Goal: Navigation & Orientation: Go to known website

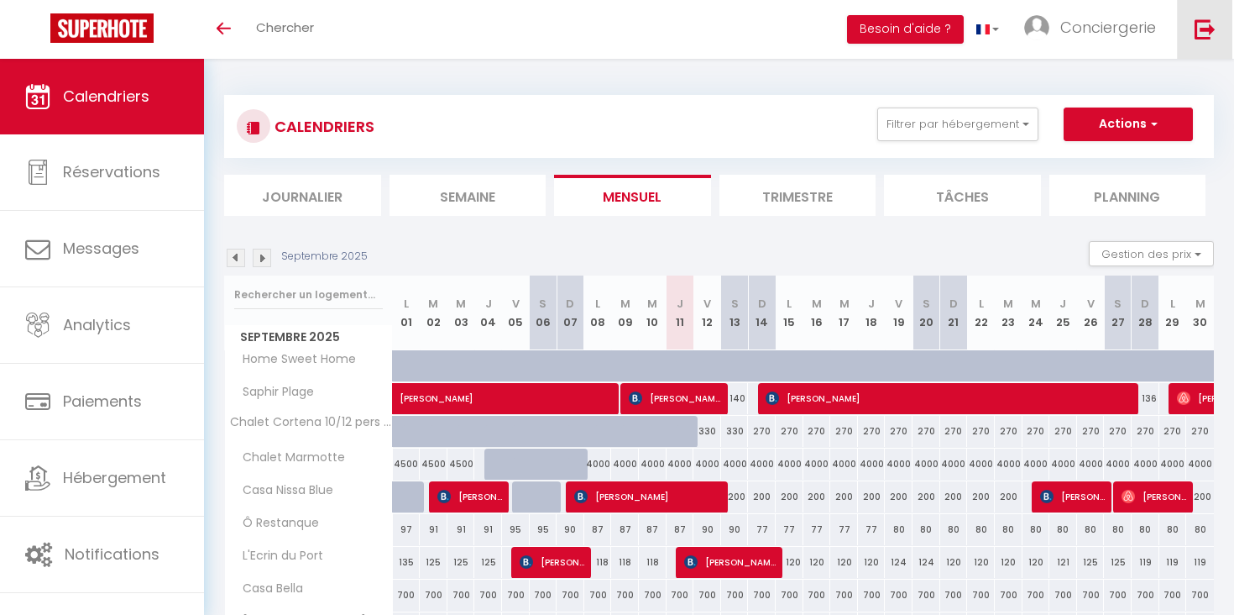
click at [1201, 25] on img at bounding box center [1205, 28] width 21 height 21
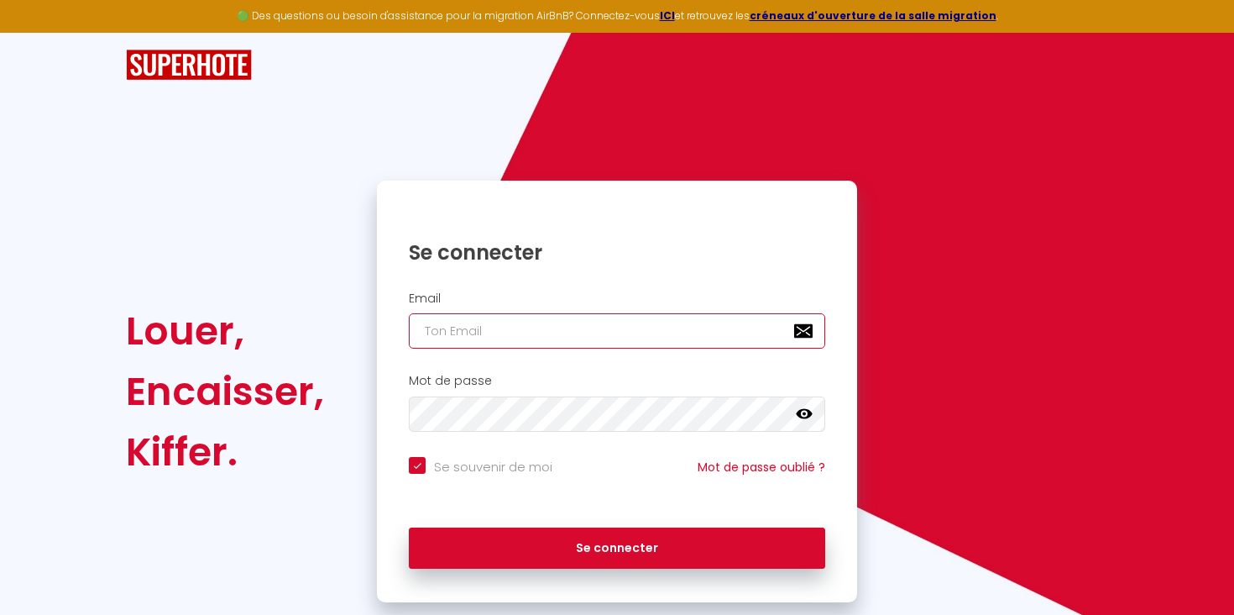
click at [486, 333] on input "email" at bounding box center [617, 330] width 416 height 35
type input "slbrenting@gmail.com"
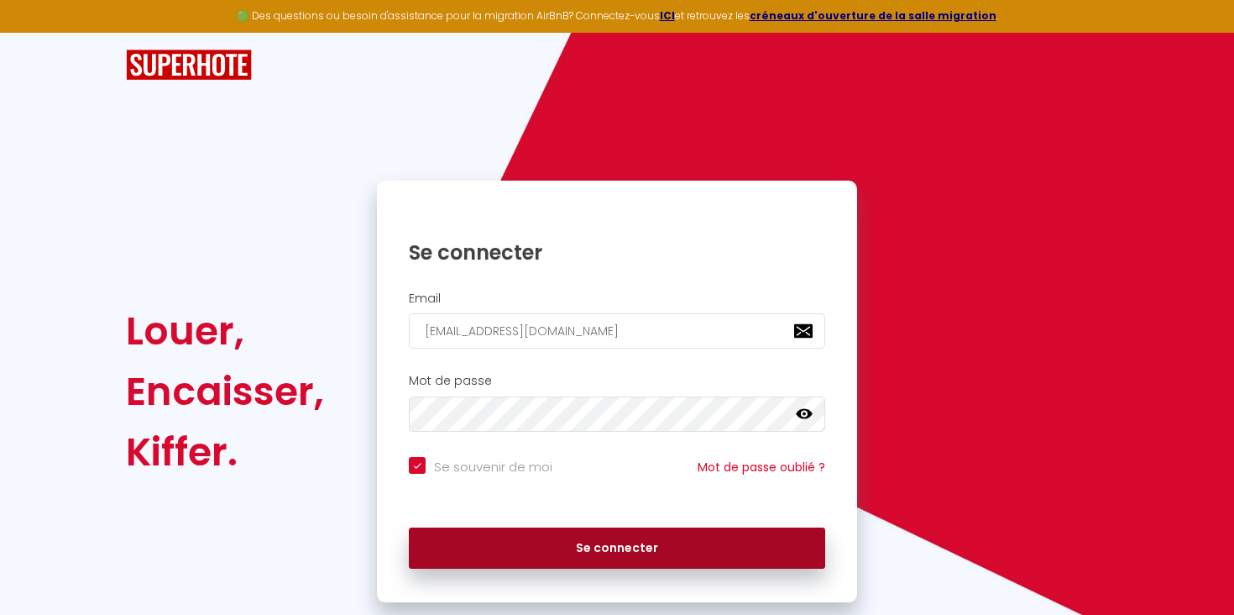
click at [577, 549] on button "Se connecter" at bounding box center [617, 548] width 416 height 42
checkbox input "true"
